Goal: Navigation & Orientation: Find specific page/section

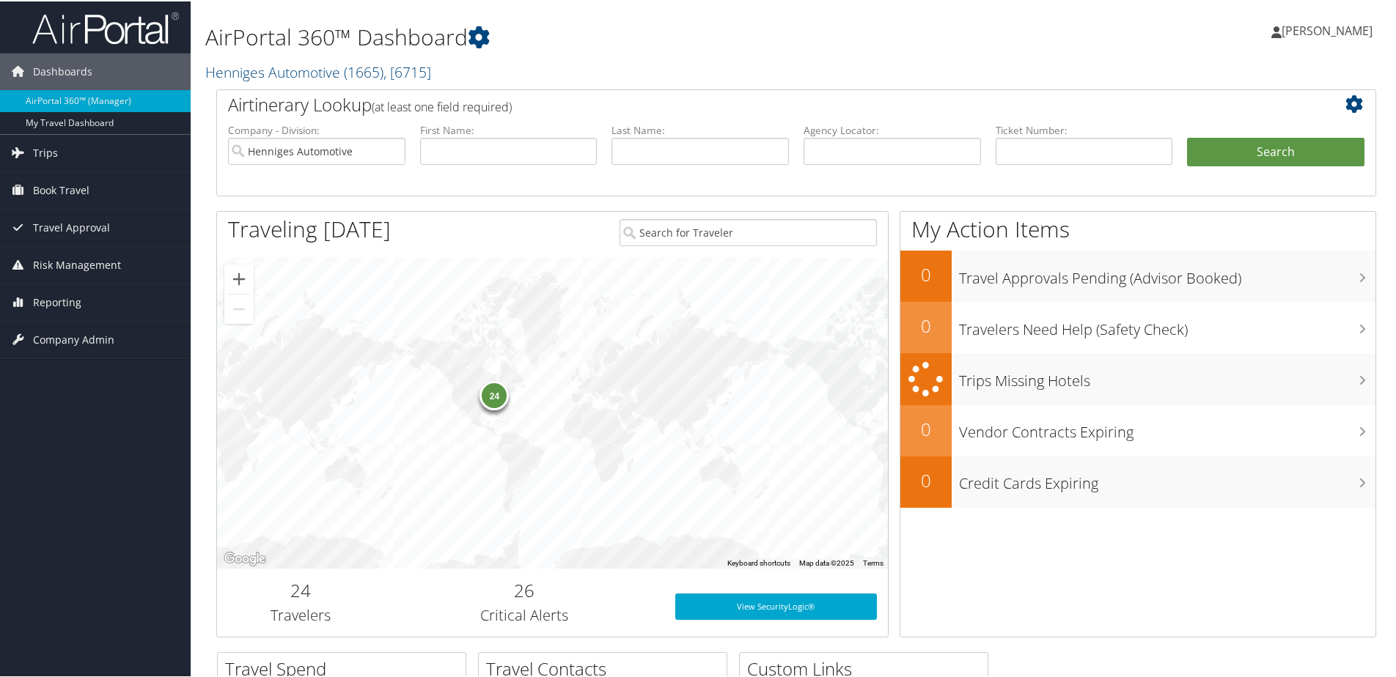
click at [499, 400] on div "24" at bounding box center [494, 393] width 29 height 29
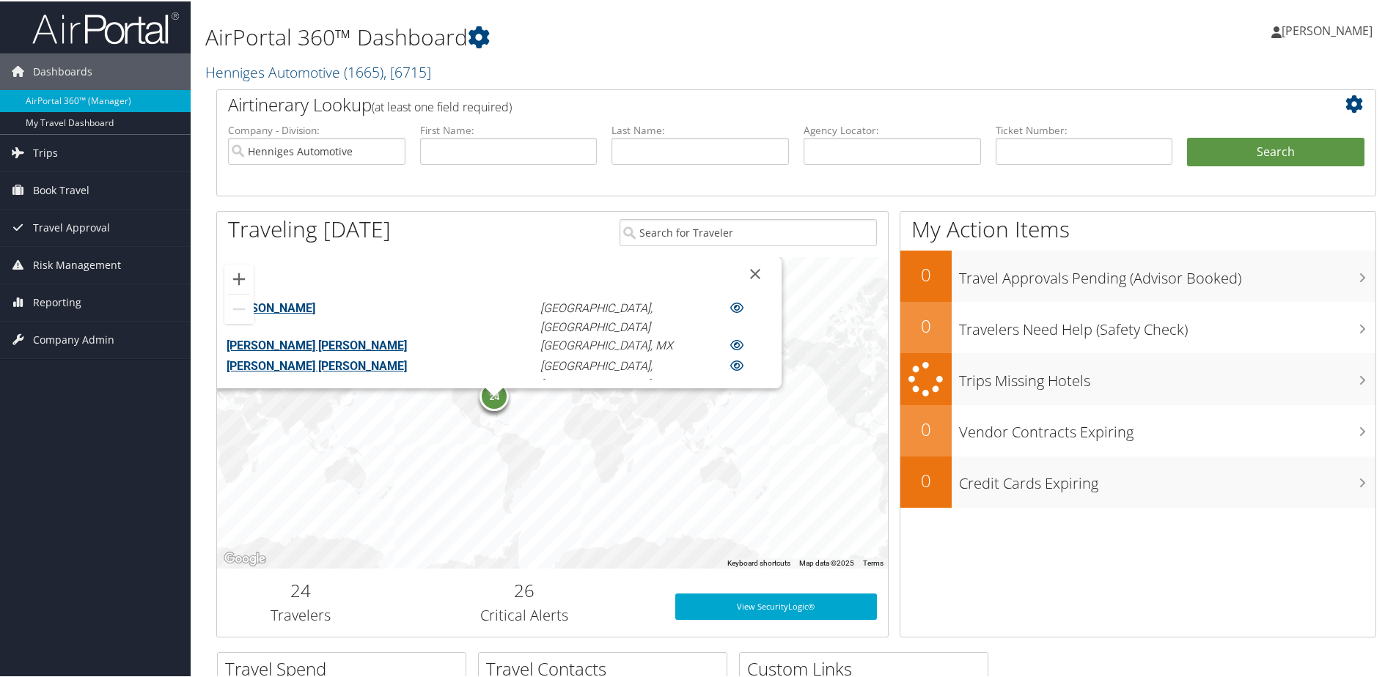
click at [407, 298] on div "ANDREW MICHAEL MORGOTT" at bounding box center [378, 308] width 325 height 21
click at [315, 304] on link "ANDREW MICHAEL MORGOTT" at bounding box center [271, 307] width 89 height 14
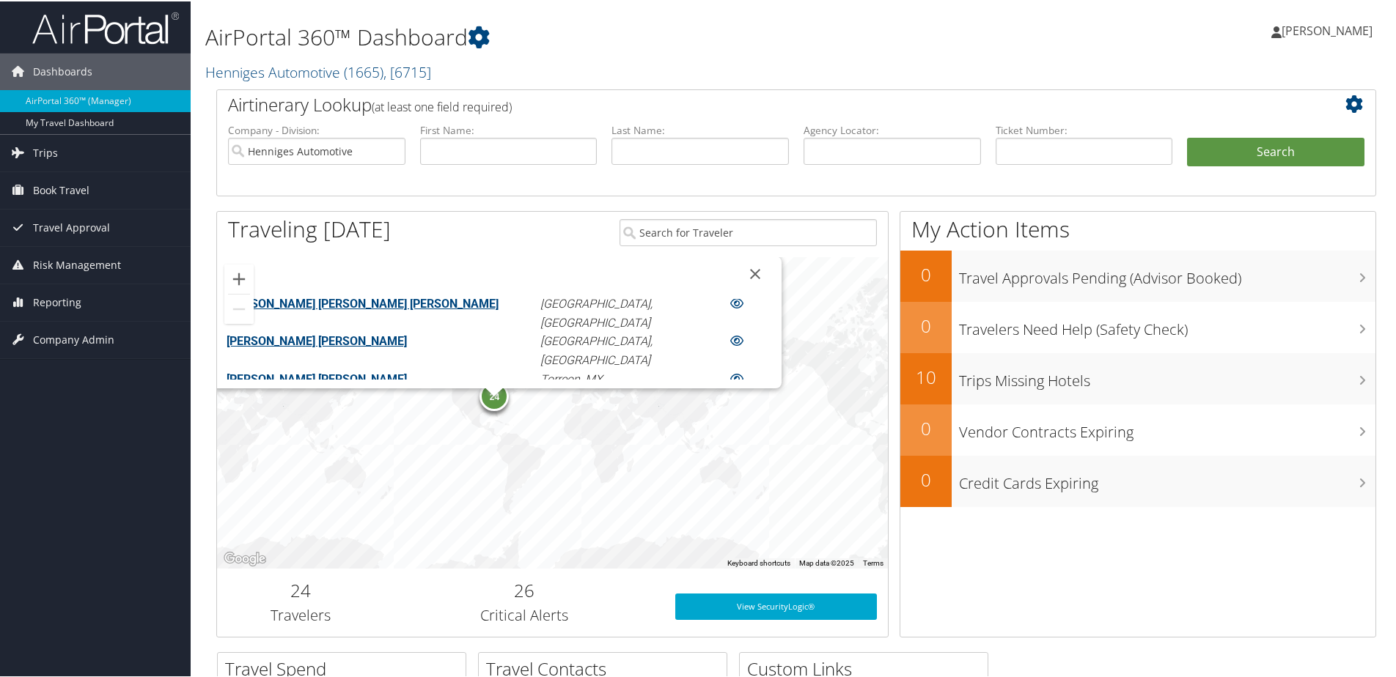
scroll to position [146, 0]
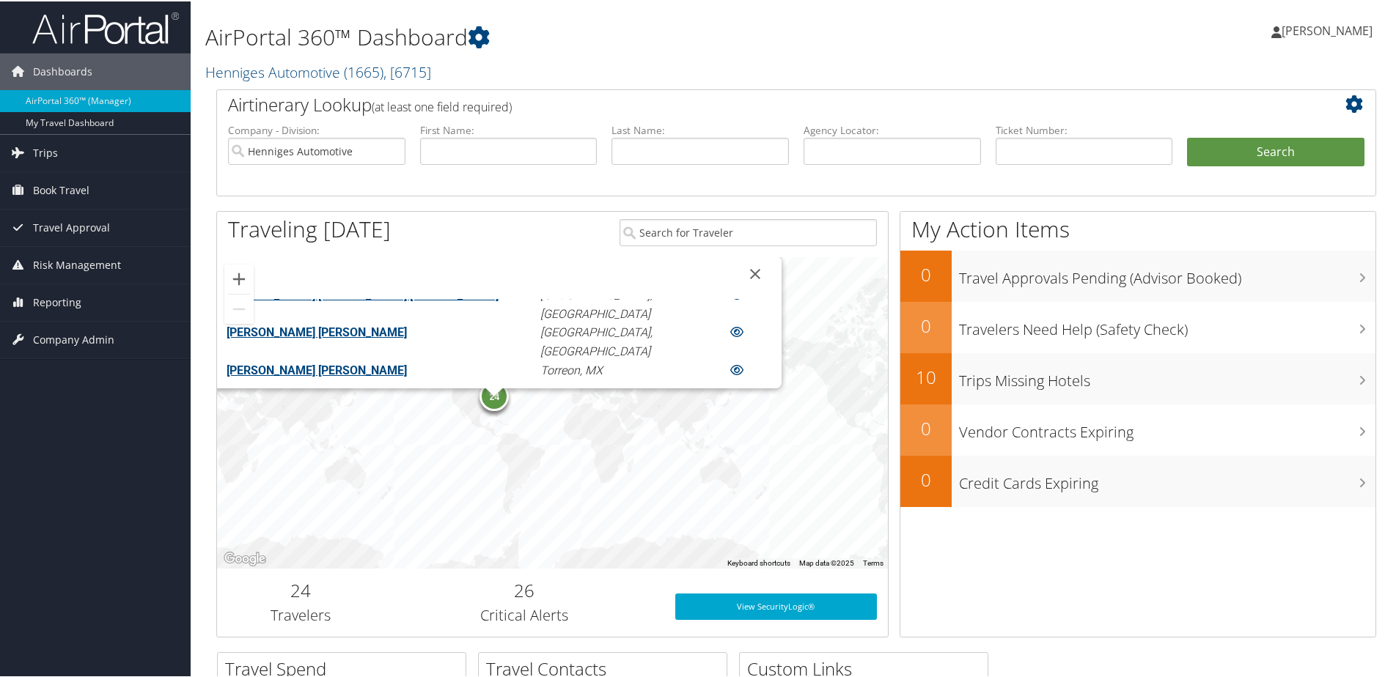
click at [315, 382] on link "JERRY ALAN KRIZINSKI" at bounding box center [271, 389] width 89 height 14
click at [315, 457] on link "JOHNNY FLORES" at bounding box center [271, 464] width 89 height 14
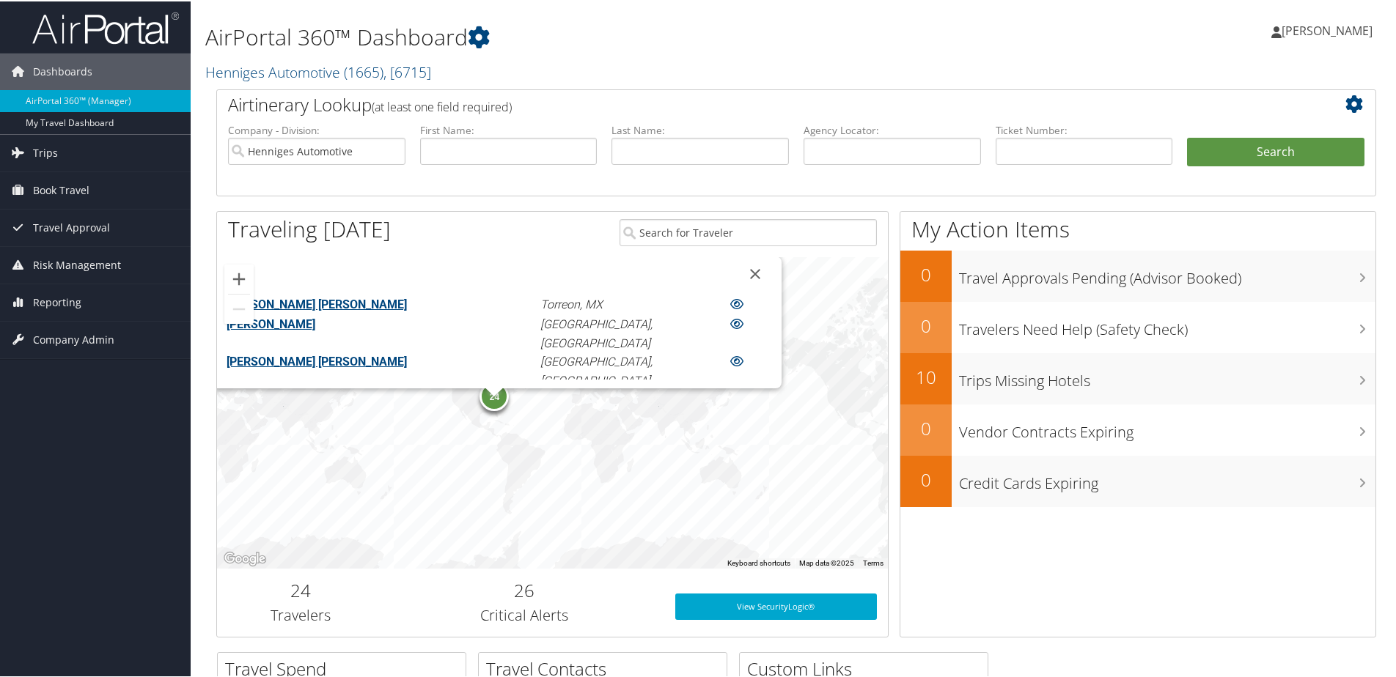
scroll to position [221, 0]
click at [402, 439] on link "JUSTIN MARSHALL POWERS" at bounding box center [317, 446] width 180 height 14
click at [315, 477] on link "[PERSON_NAME]" at bounding box center [271, 484] width 89 height 14
click at [315, 514] on link "LARRY CHARLES ROLLINSJR" at bounding box center [271, 521] width 89 height 14
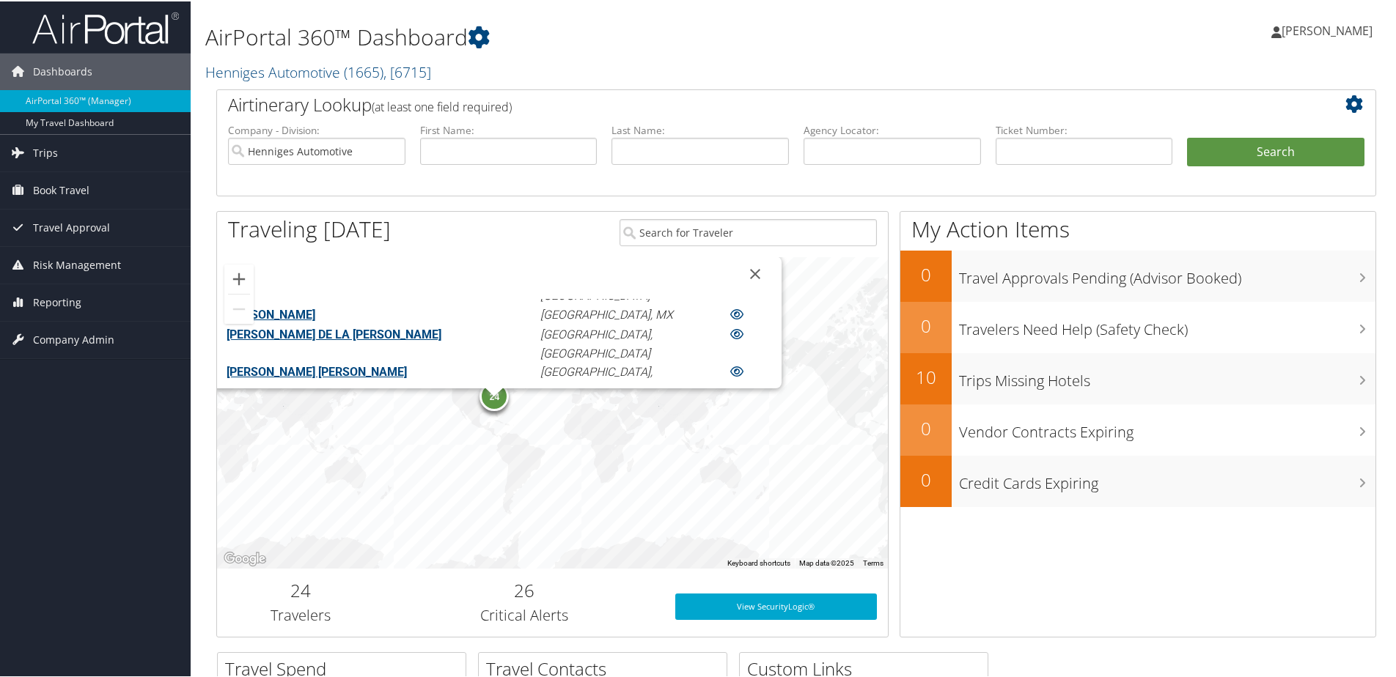
scroll to position [306, 0]
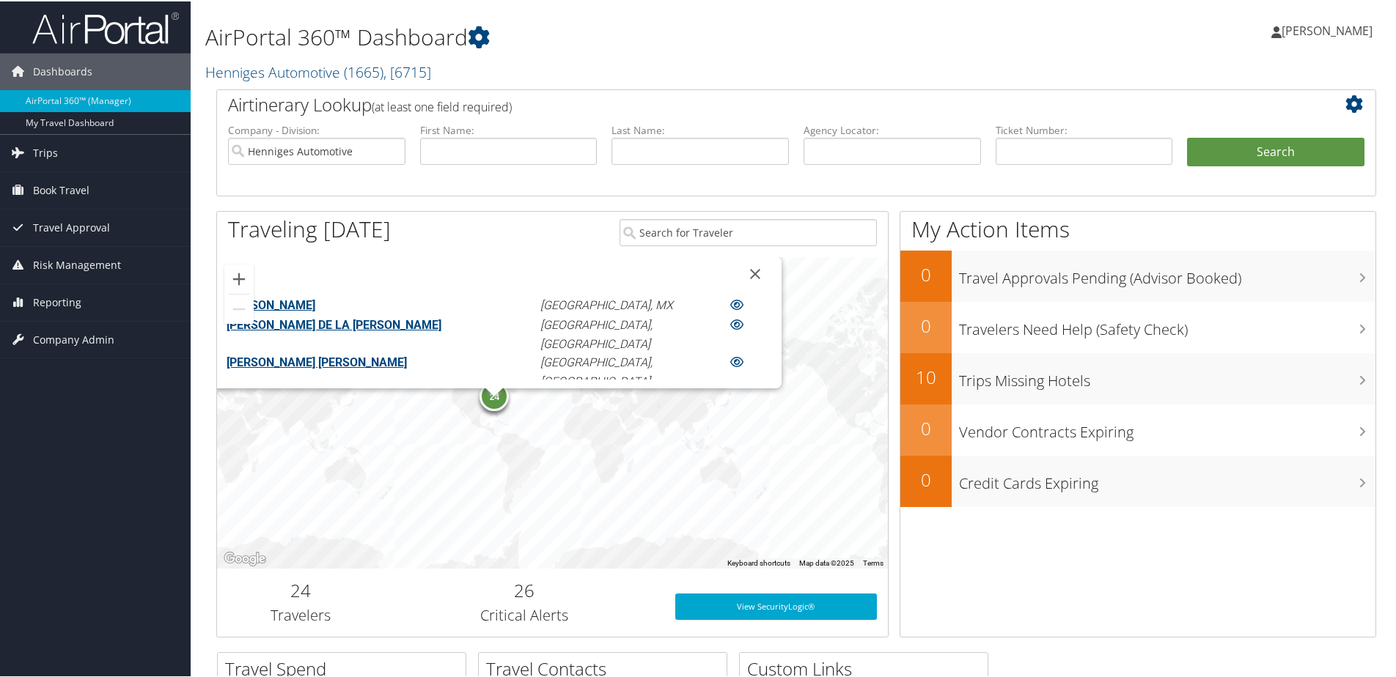
click at [315, 504] on link "LAURA ANN STOUT" at bounding box center [271, 511] width 89 height 14
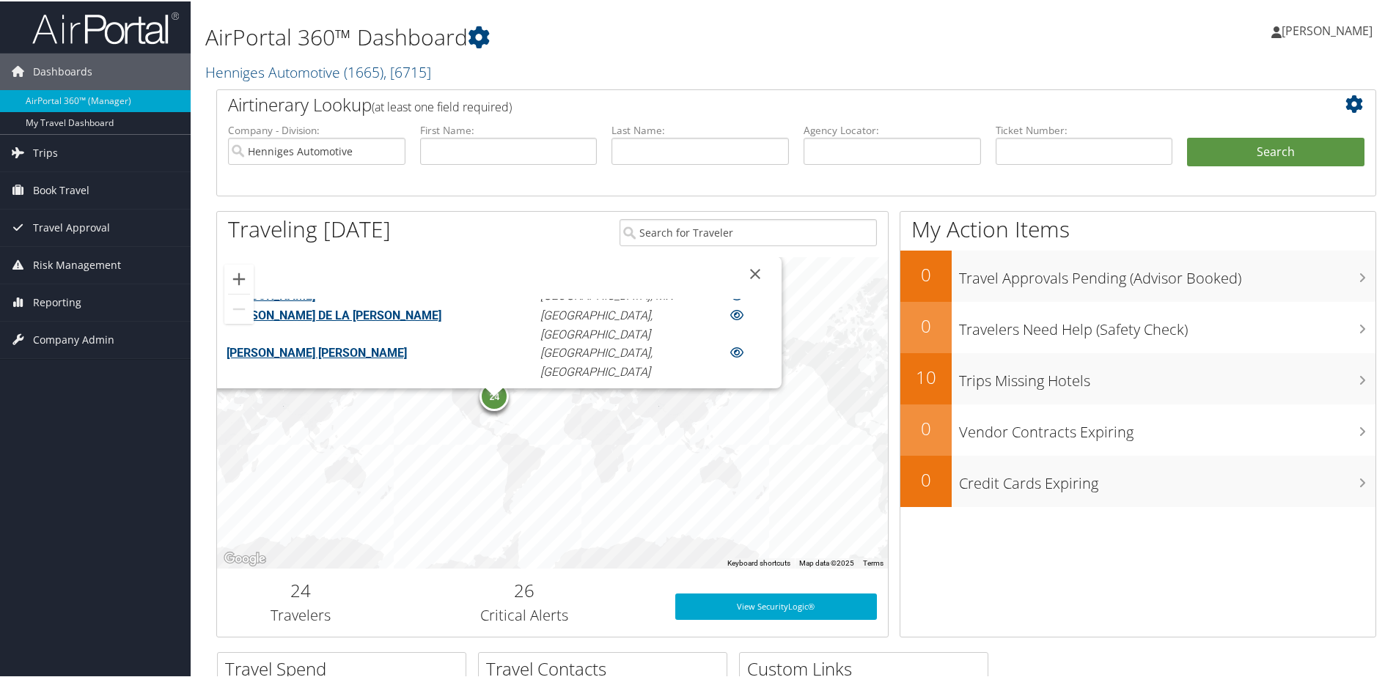
scroll to position [330, 0]
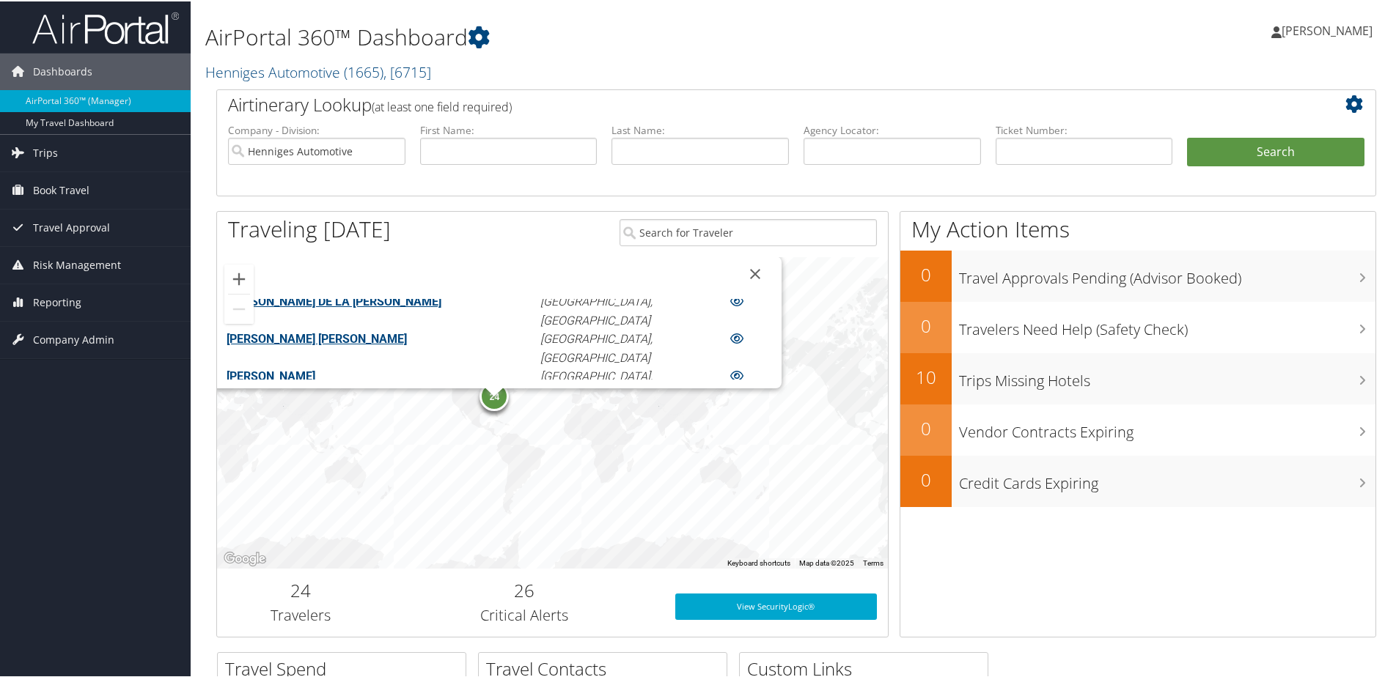
click at [407, 518] on link "LAWRENCE JOHN WILLIAMS" at bounding box center [317, 525] width 180 height 14
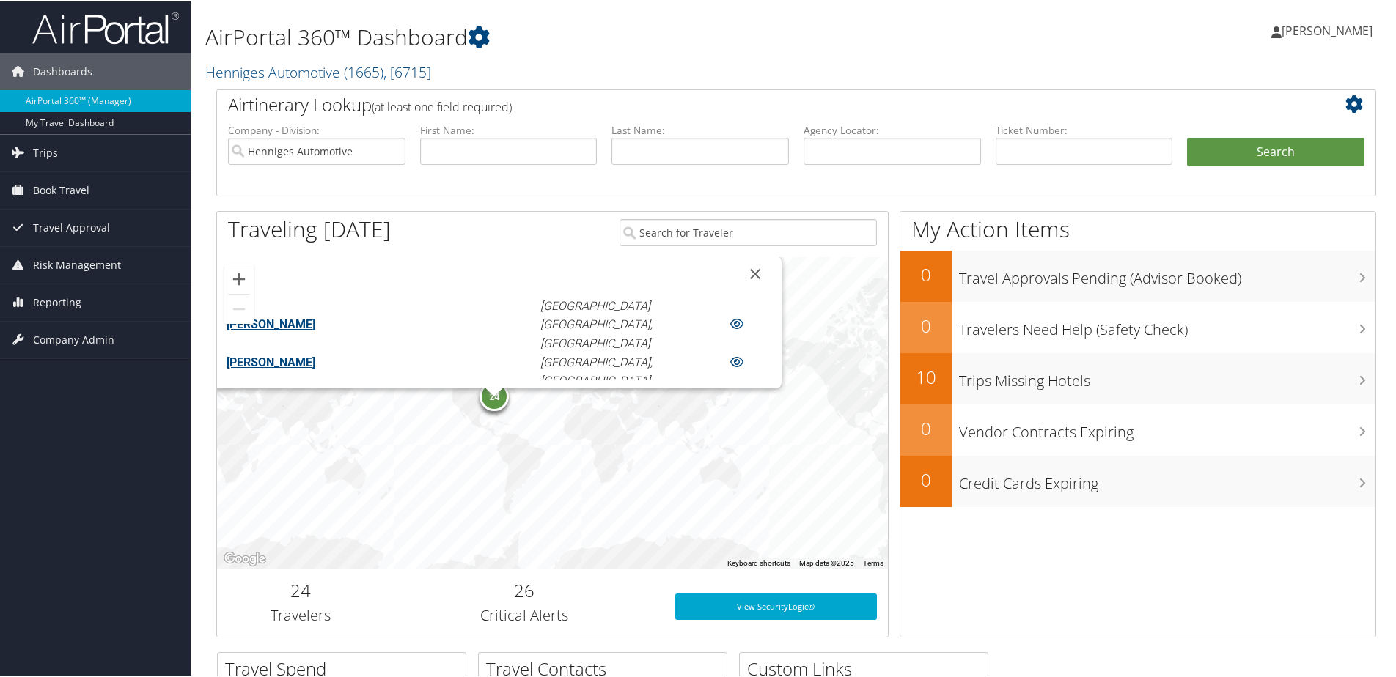
scroll to position [392, 0]
click at [385, 569] on link "RICHARD ALLEN JR SCALZI" at bounding box center [317, 576] width 180 height 14
click at [315, 607] on link "STEVEN PAUL IATROW" at bounding box center [271, 614] width 89 height 14
click at [315, 645] on link "STEVEN PAUL IATROW" at bounding box center [271, 652] width 89 height 14
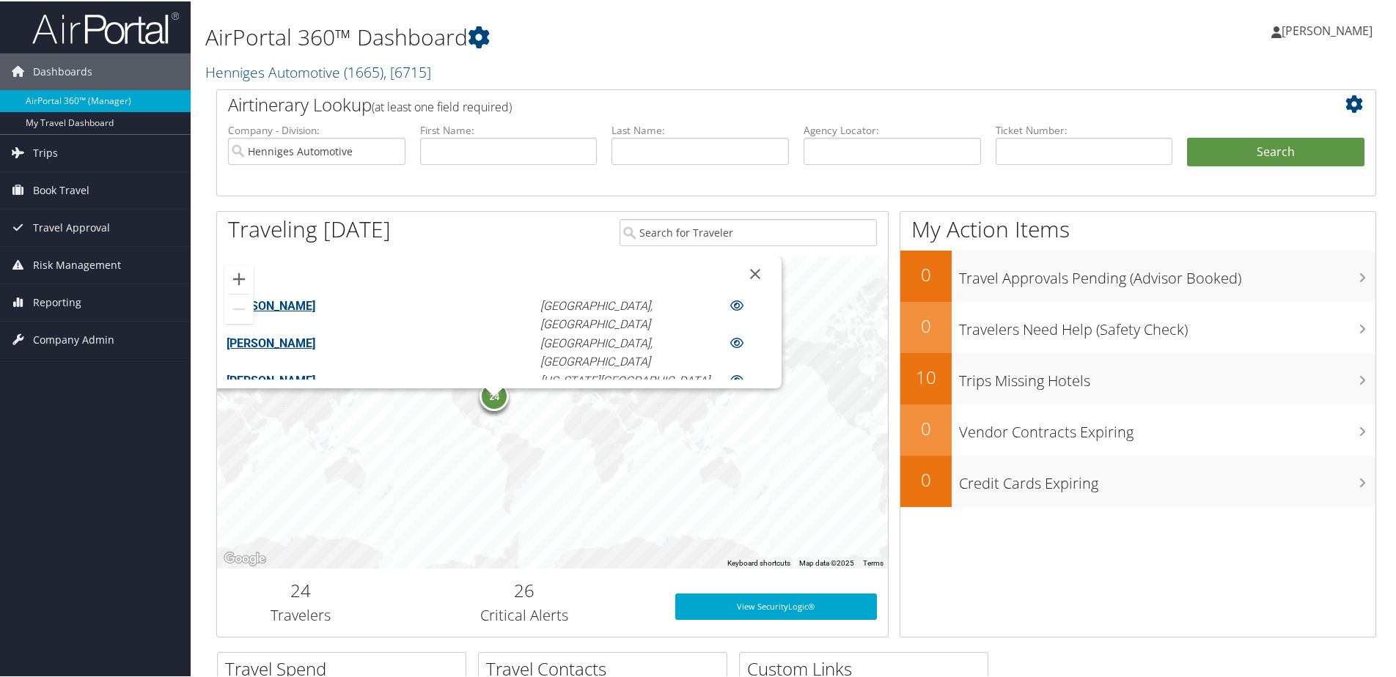
click at [315, 656] on link "WALTER LOUIS KOWALIK" at bounding box center [271, 663] width 89 height 14
click at [1318, 30] on span "[PERSON_NAME]" at bounding box center [1327, 29] width 91 height 16
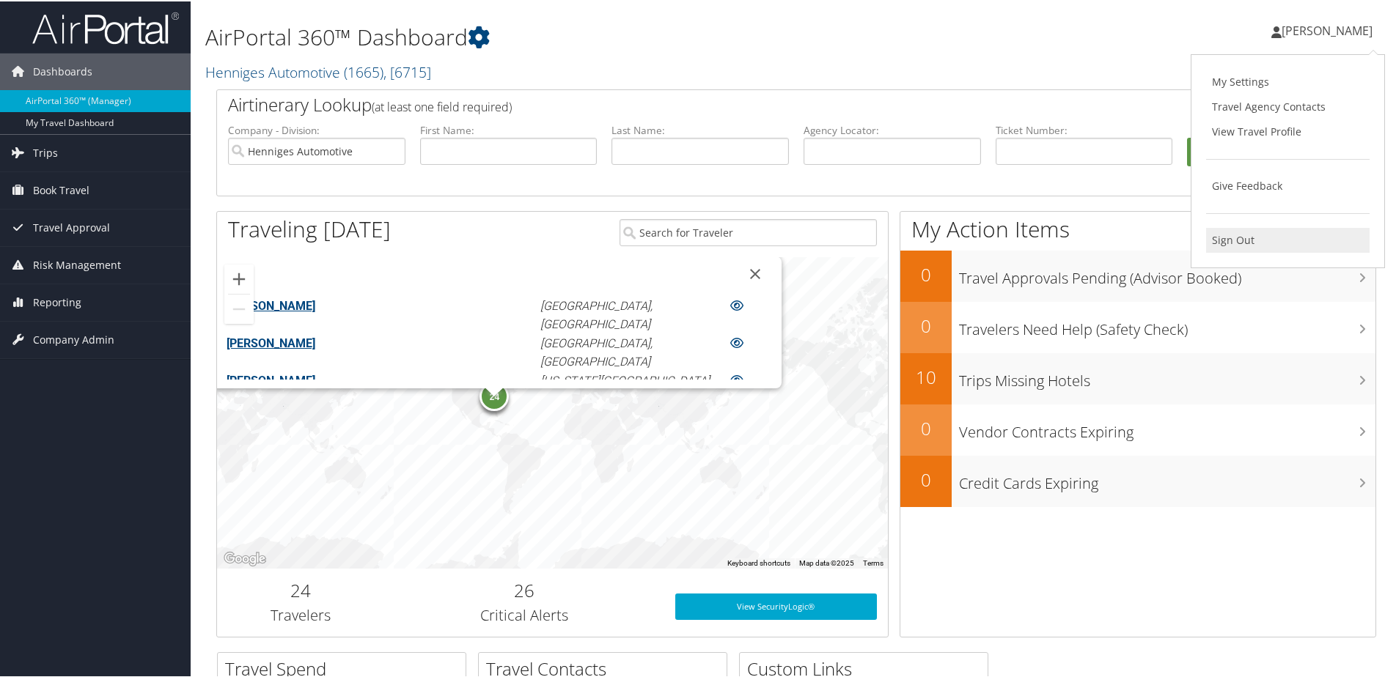
click at [1224, 242] on link "Sign Out" at bounding box center [1288, 239] width 164 height 25
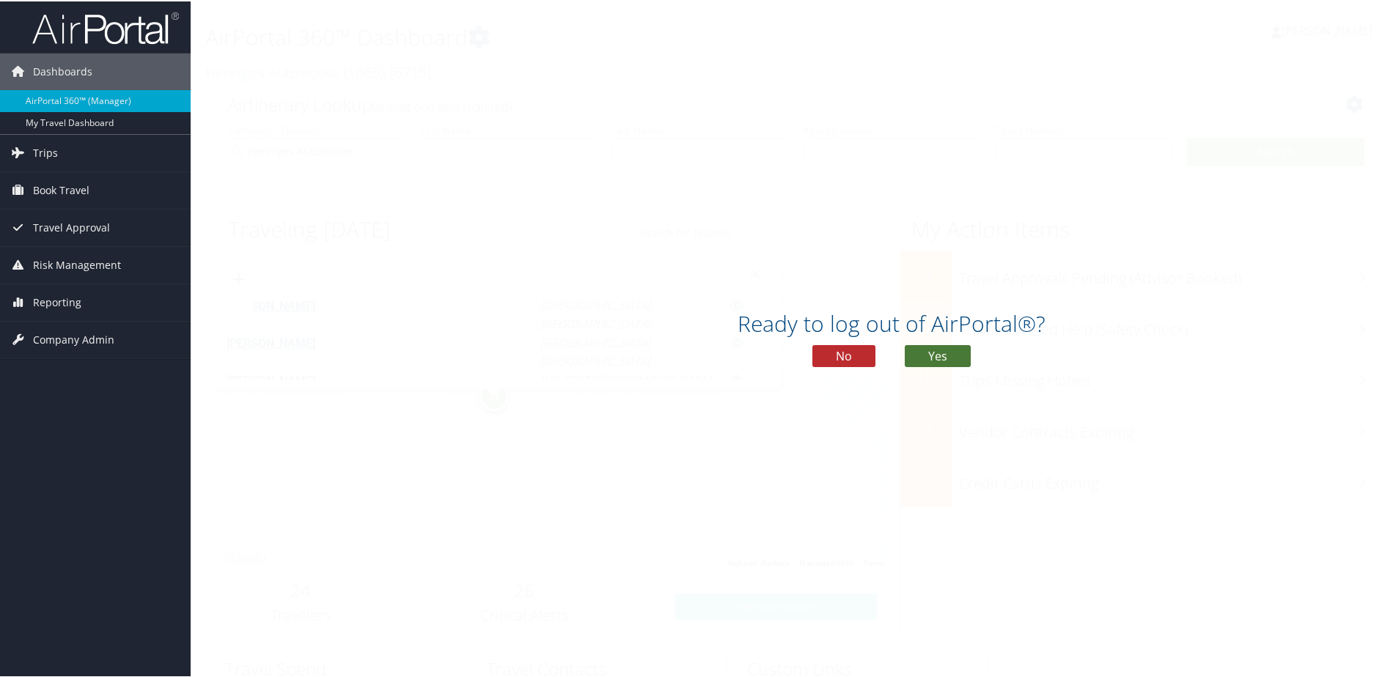
click at [924, 357] on button "Yes" at bounding box center [938, 355] width 66 height 22
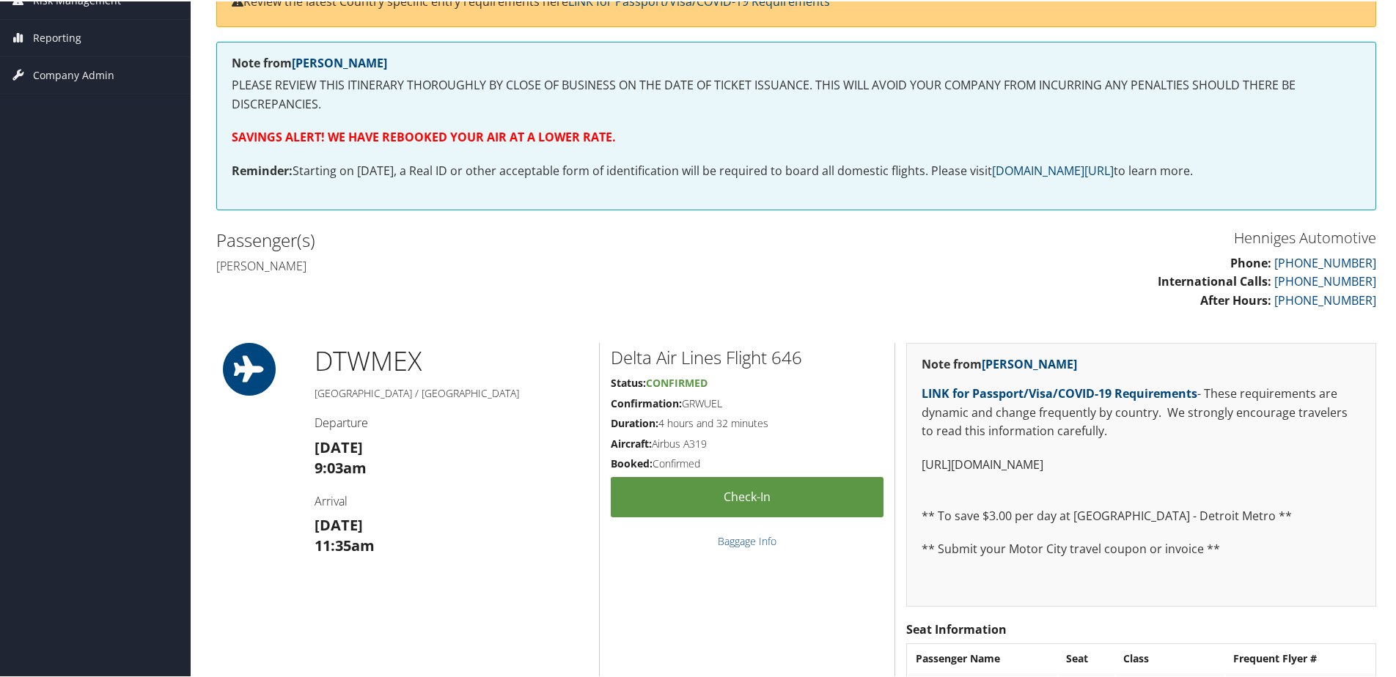
scroll to position [220, 0]
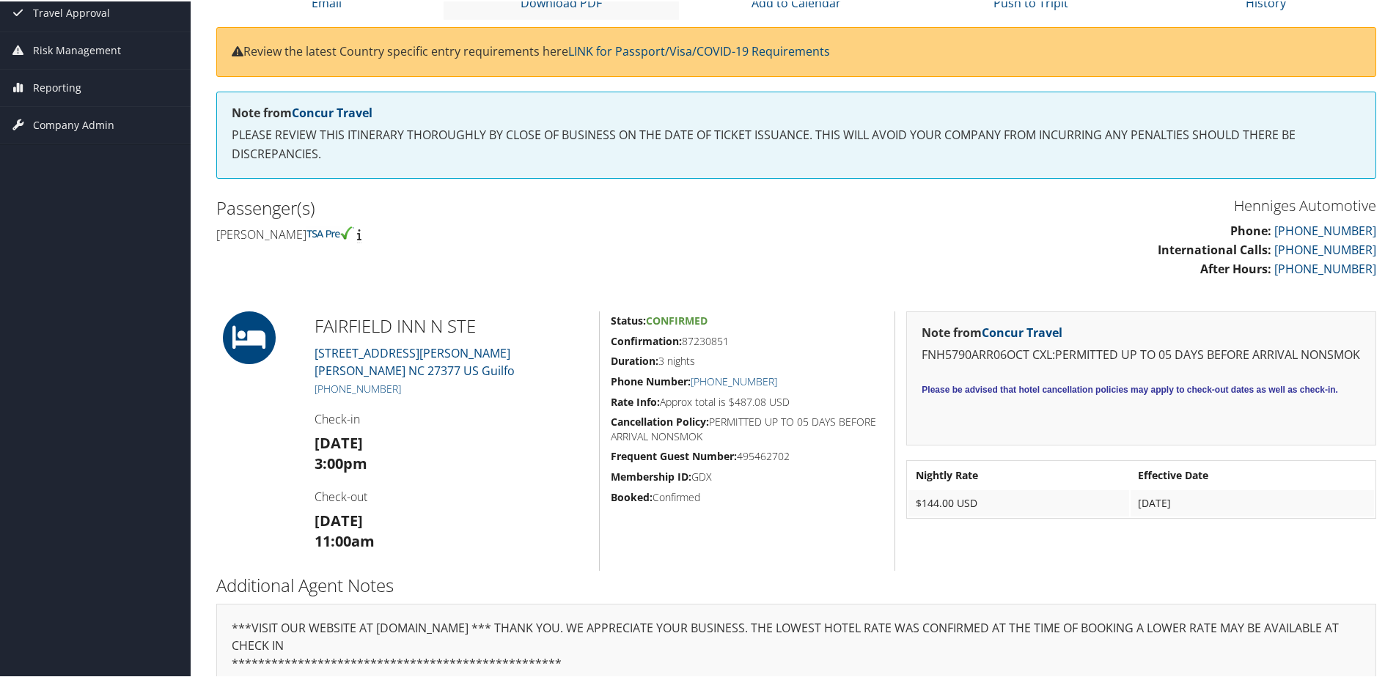
scroll to position [147, 0]
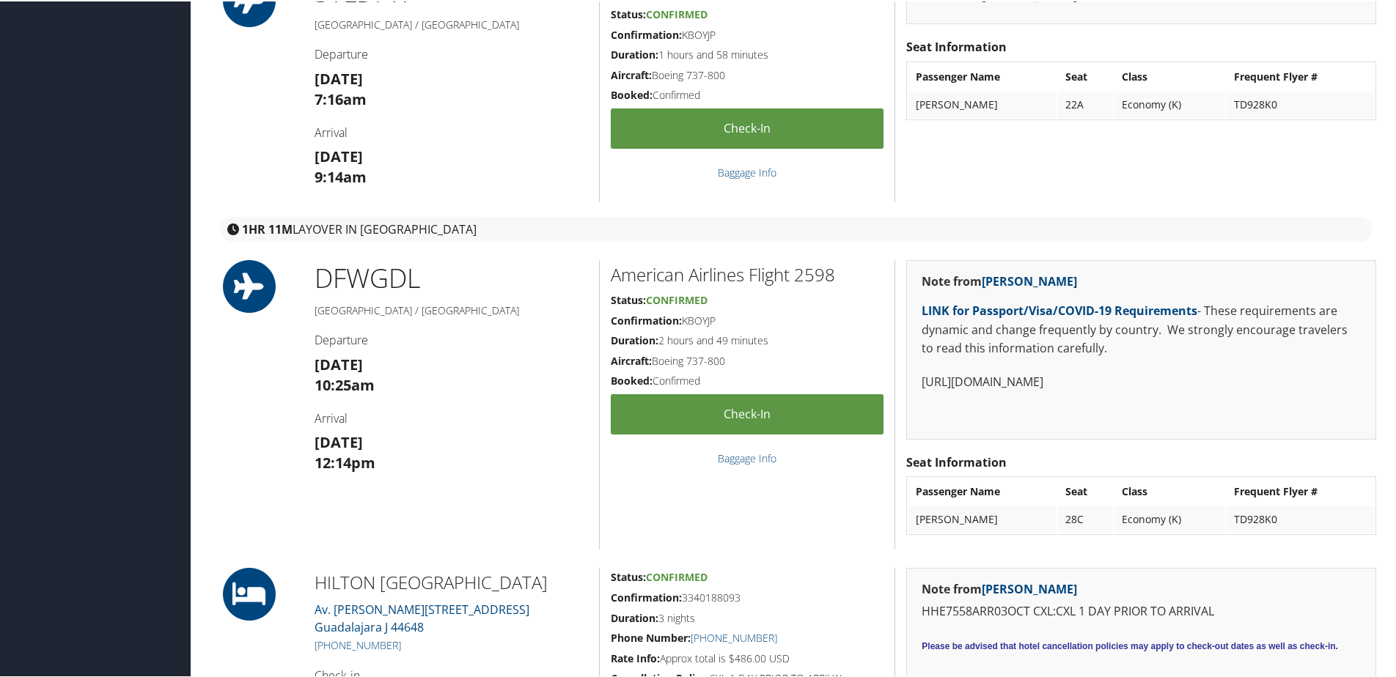
scroll to position [587, 0]
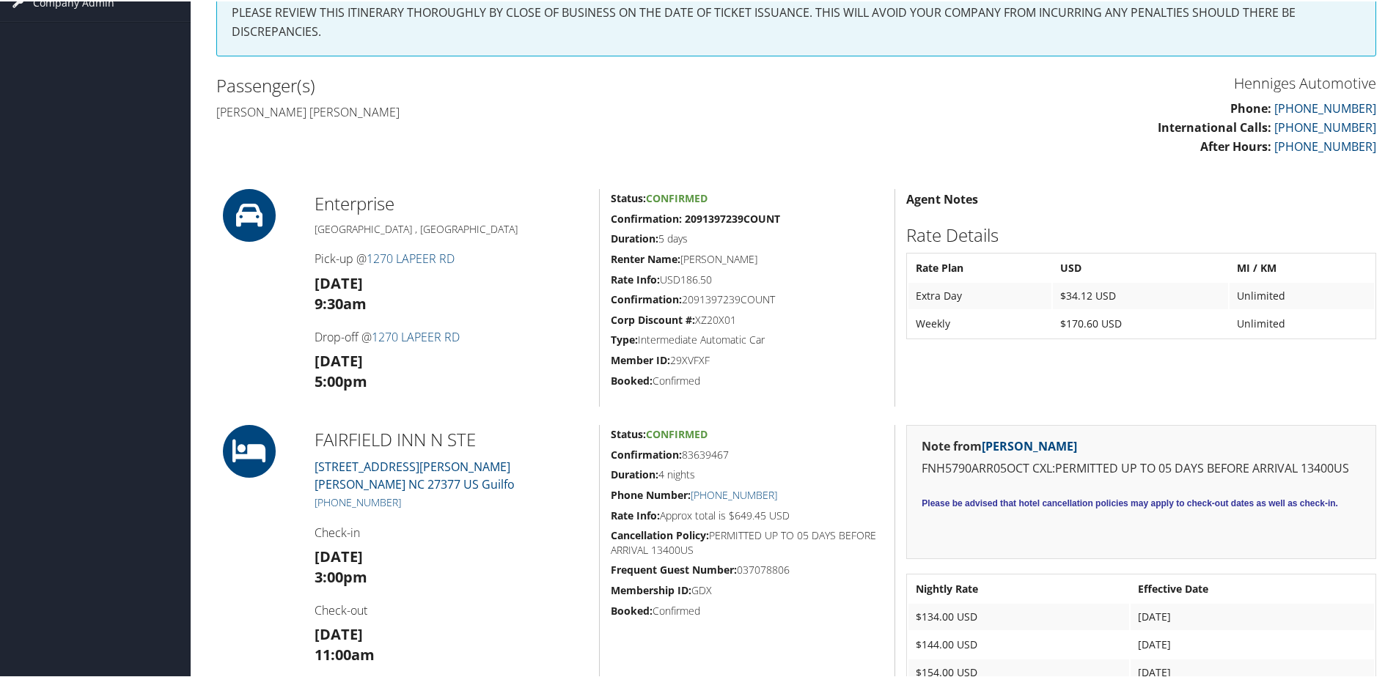
scroll to position [367, 0]
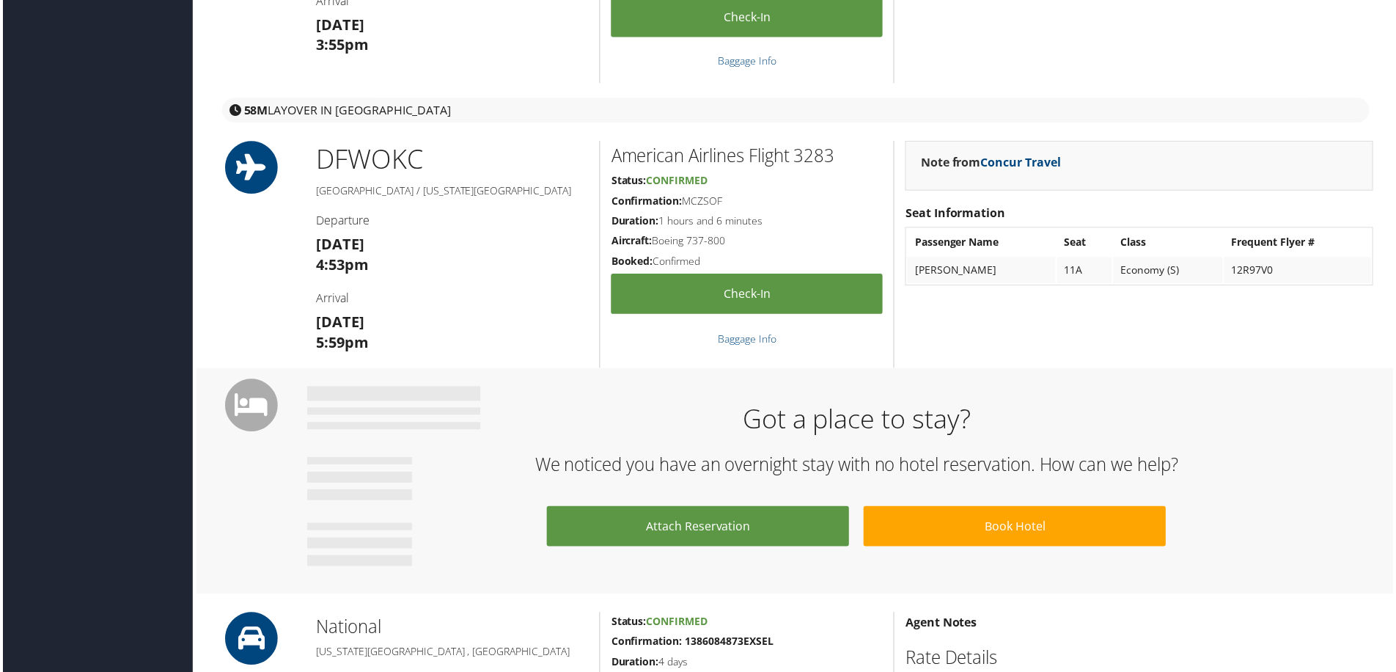
scroll to position [660, 0]
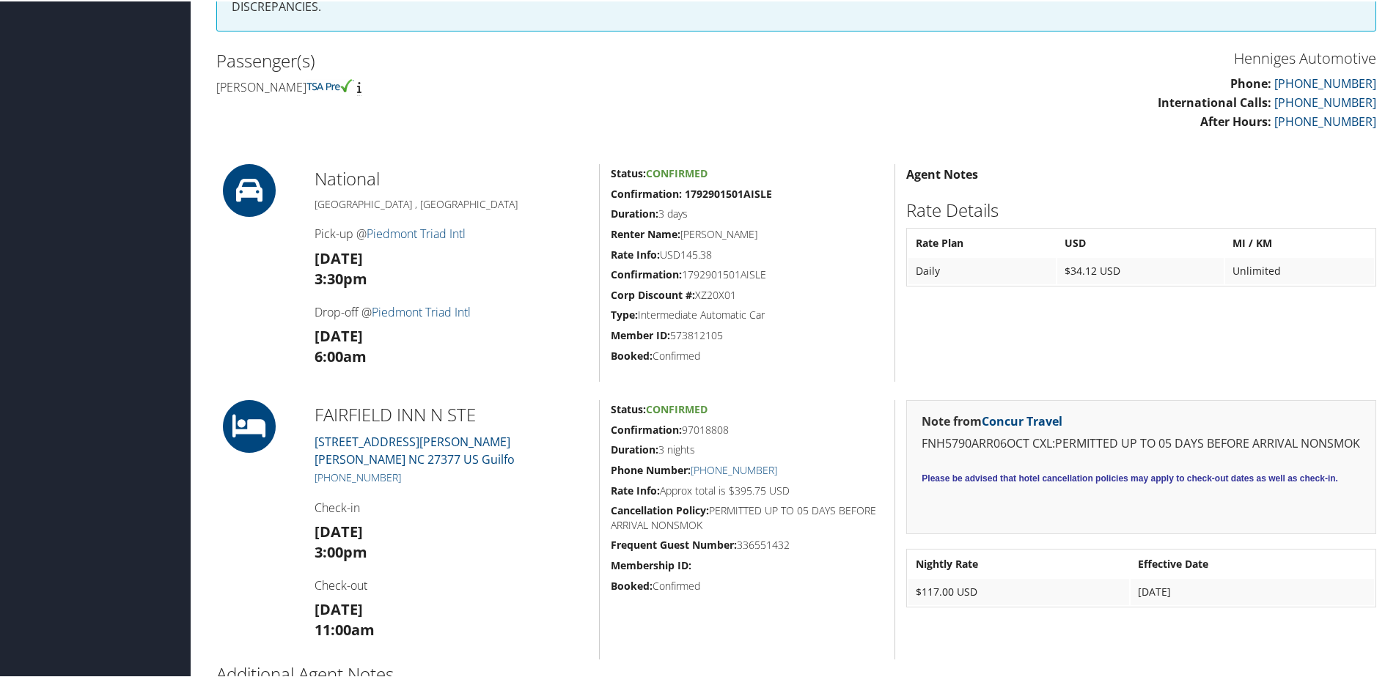
scroll to position [293, 0]
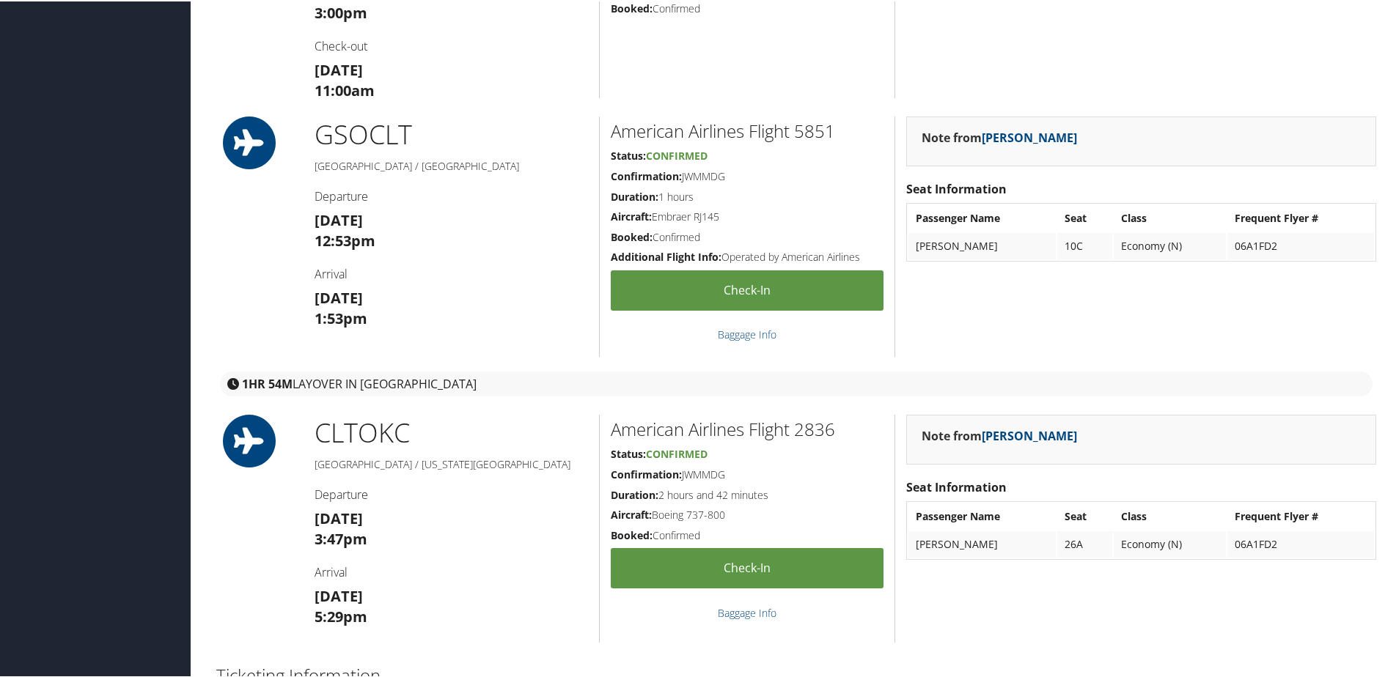
scroll to position [1540, 0]
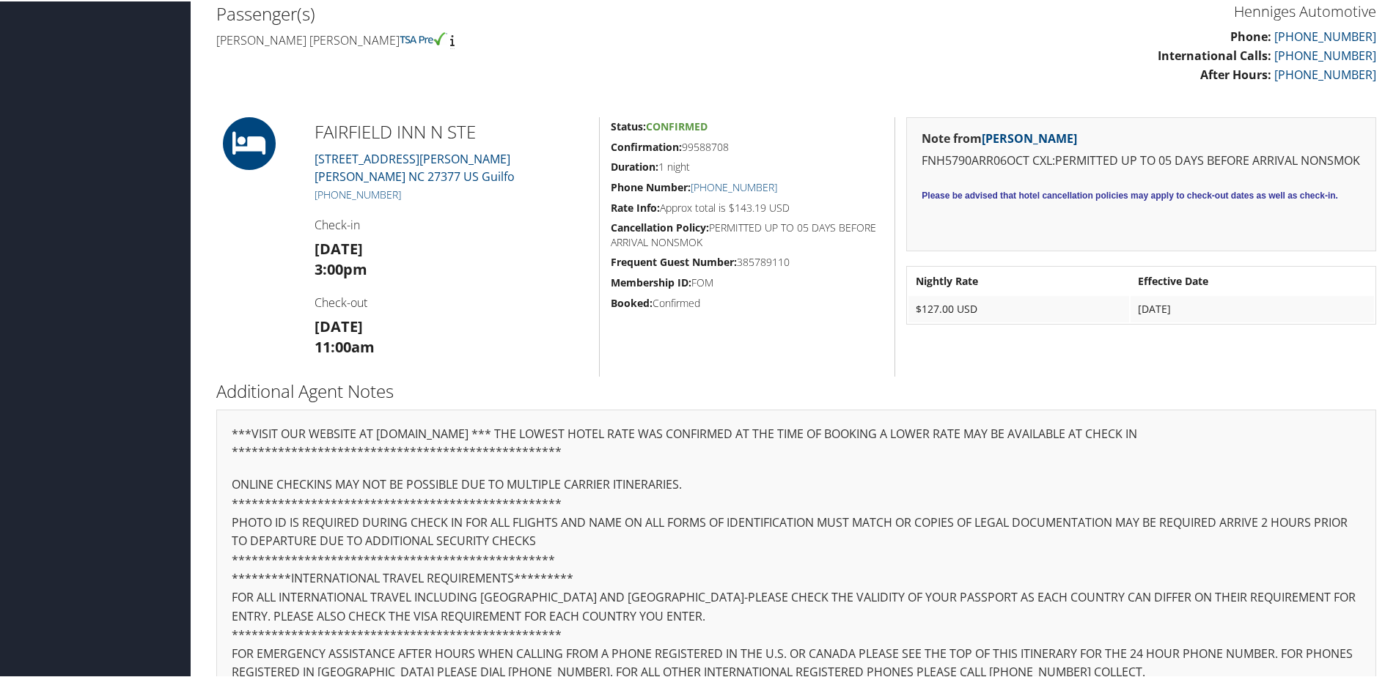
scroll to position [367, 0]
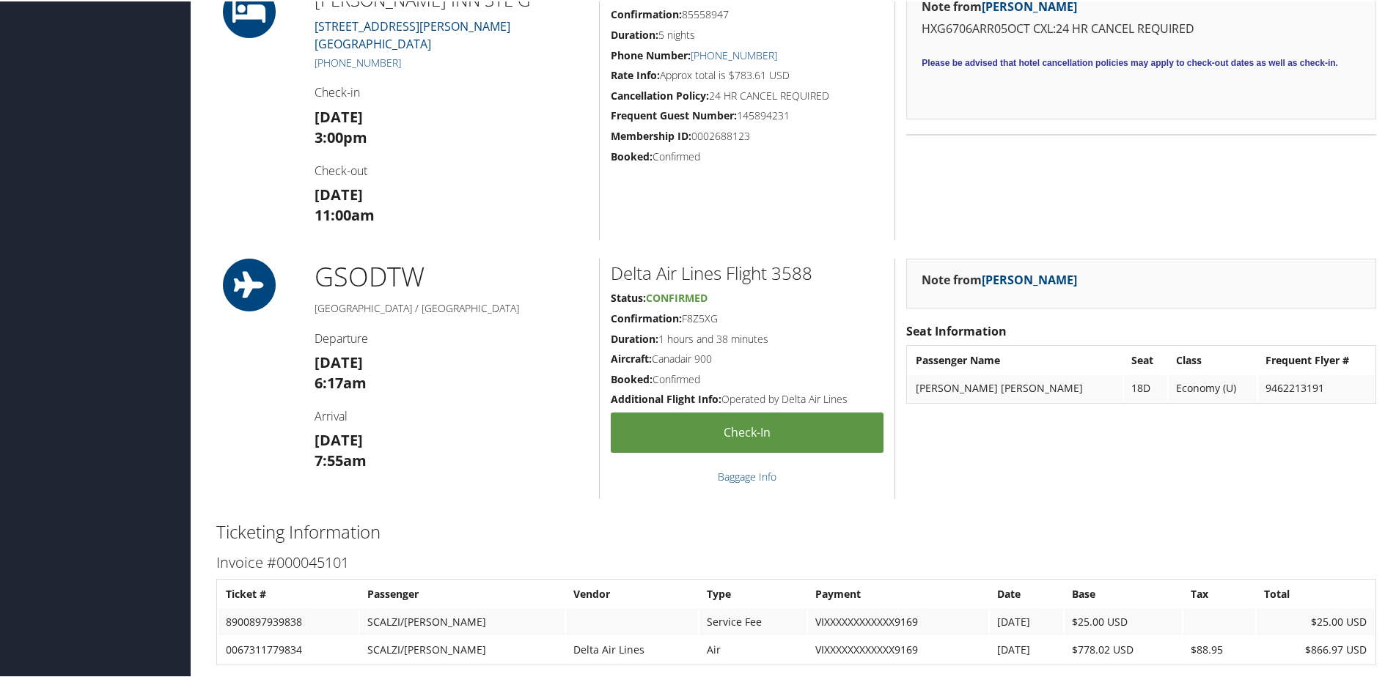
scroll to position [1027, 0]
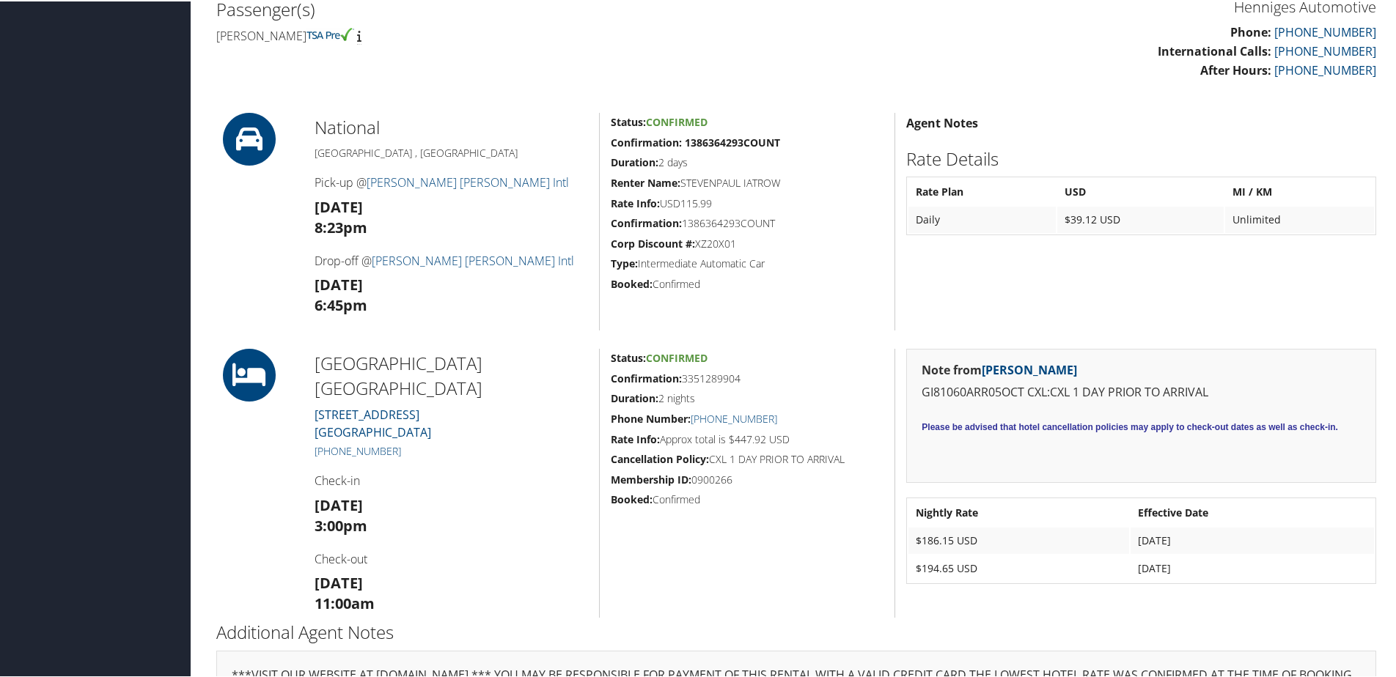
scroll to position [440, 0]
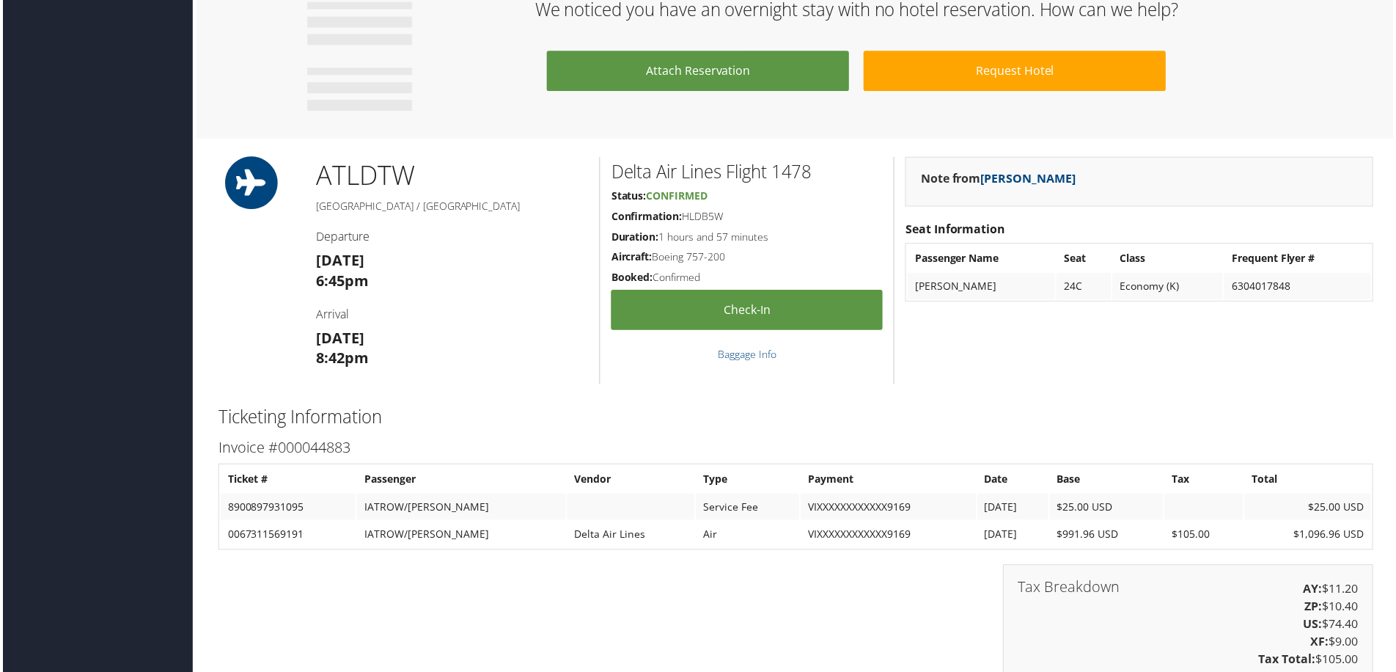
scroll to position [880, 0]
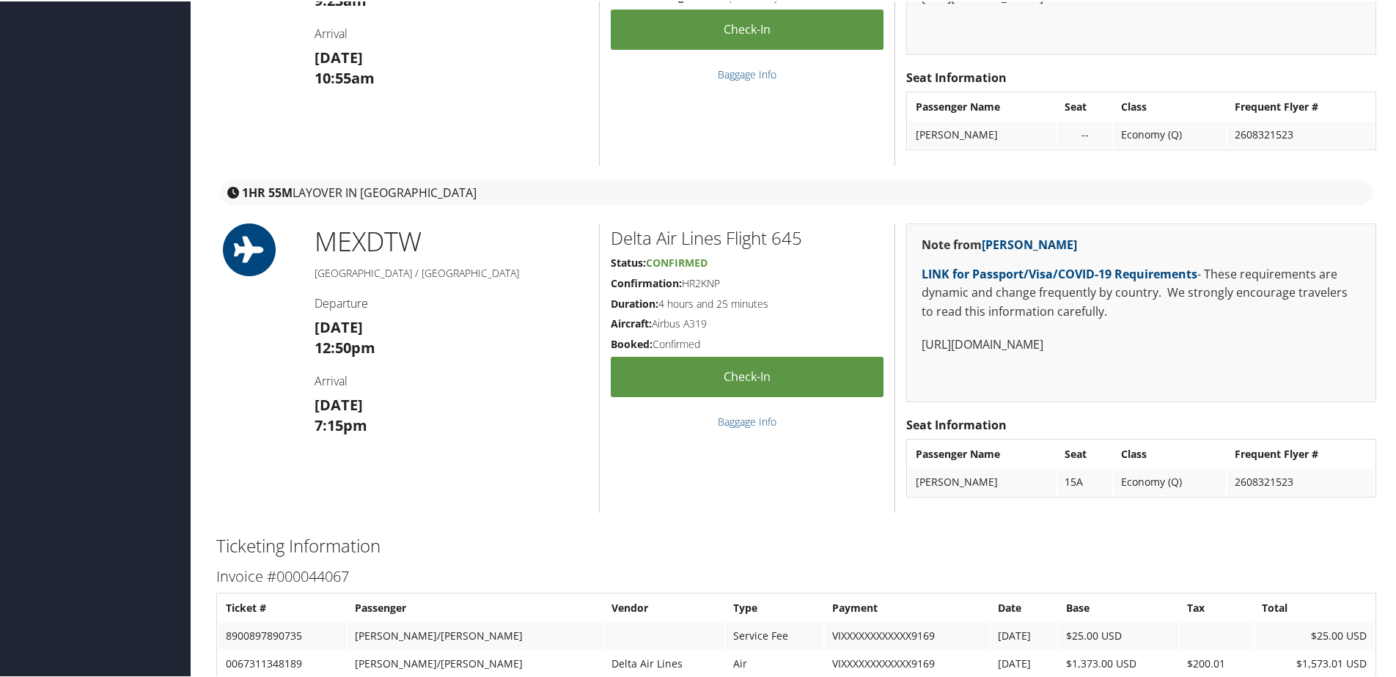
scroll to position [1686, 0]
